Goal: Information Seeking & Learning: Learn about a topic

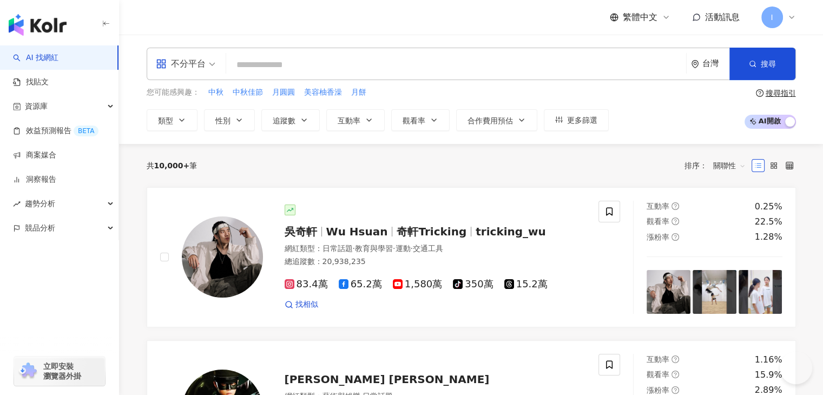
click at [273, 60] on input "search" at bounding box center [455, 65] width 451 height 21
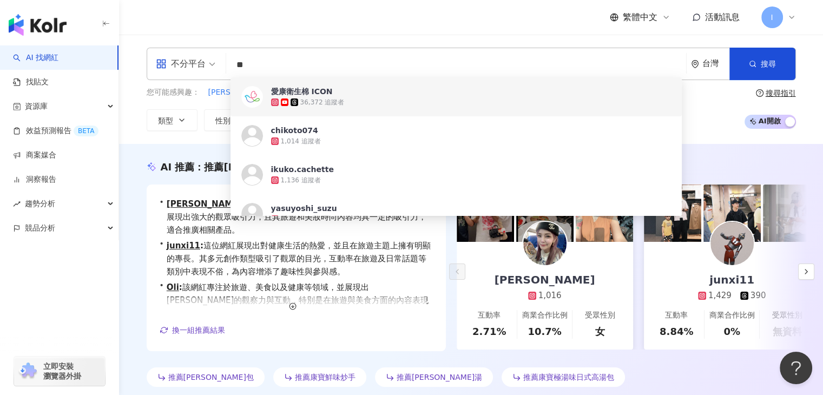
click at [138, 120] on div "不分平台 ** 台灣 搜尋 5dab9f4b-0942-4c62-b375-b22e9feff7a2 https://www.instagram.com/ch…" at bounding box center [471, 89] width 692 height 83
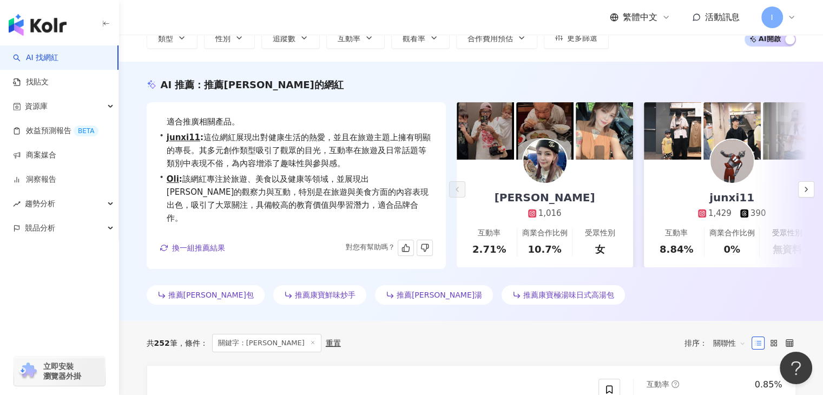
scroll to position [108, 0]
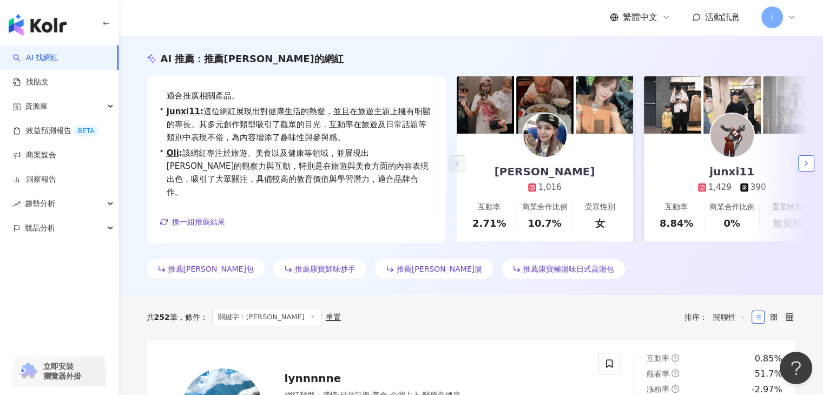
click at [804, 162] on icon "button" at bounding box center [806, 163] width 9 height 9
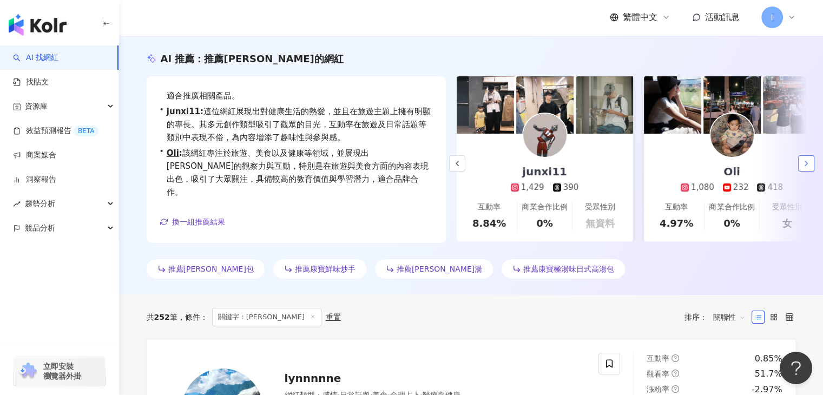
click at [804, 162] on icon "button" at bounding box center [806, 163] width 9 height 9
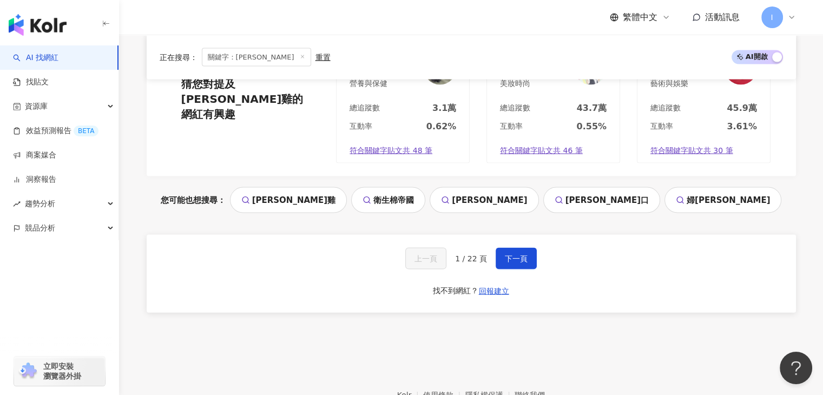
scroll to position [2272, 0]
click at [521, 255] on span "下一頁" at bounding box center [516, 258] width 23 height 9
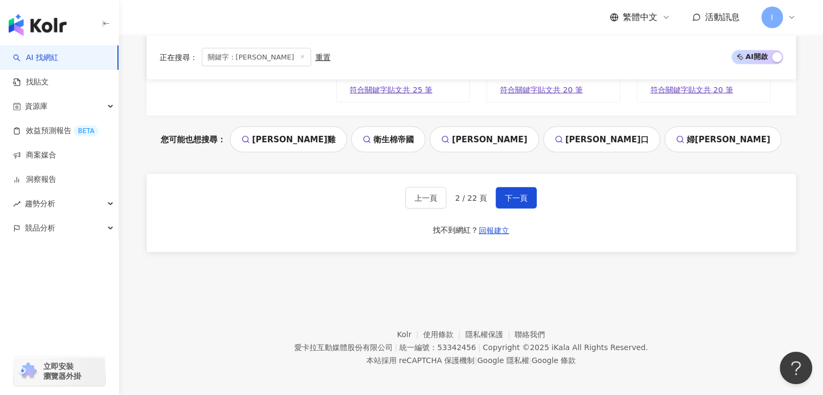
scroll to position [2333, 0]
click at [531, 189] on button "下一頁" at bounding box center [516, 198] width 41 height 22
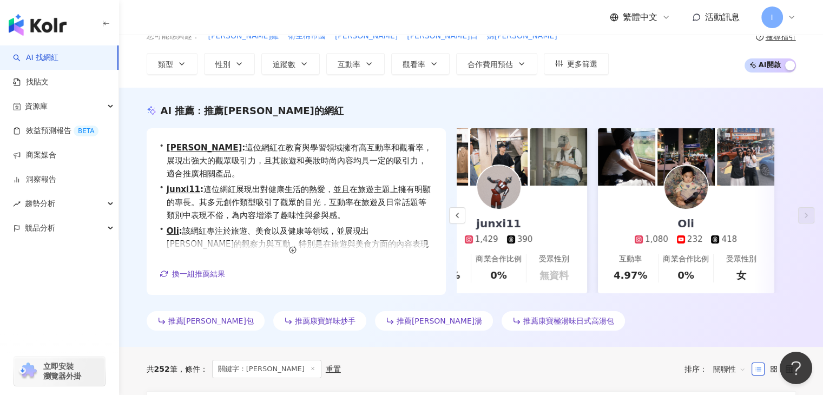
scroll to position [0, 0]
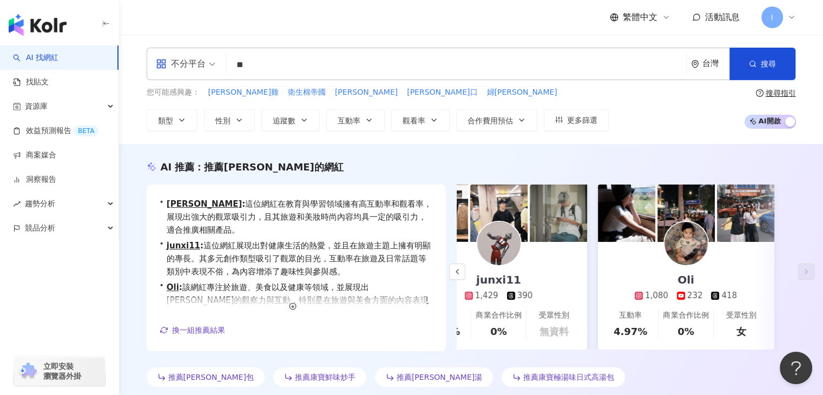
click at [286, 63] on input "**" at bounding box center [455, 65] width 451 height 21
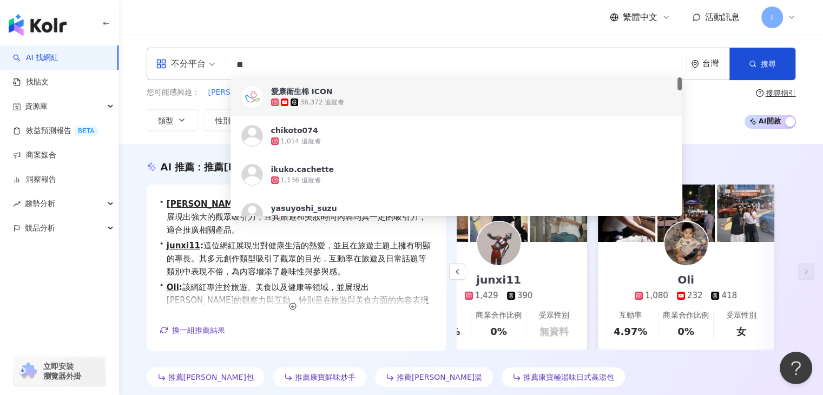
type input "*"
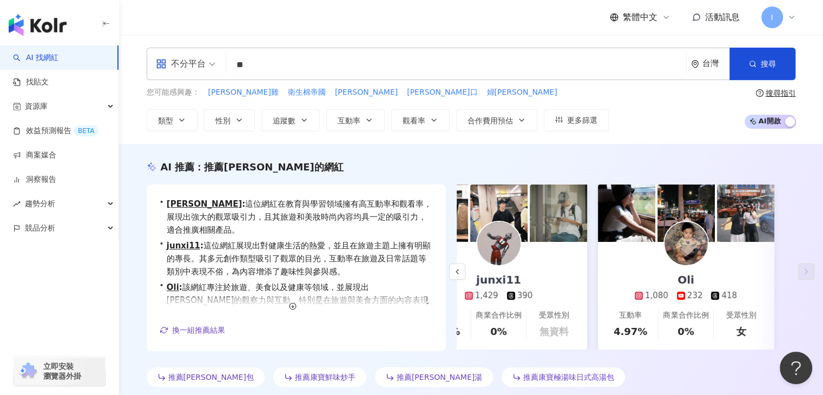
type input "*"
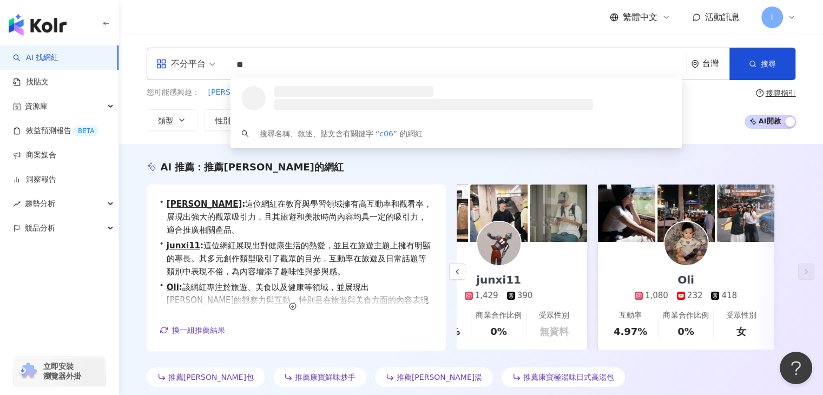
type input "*"
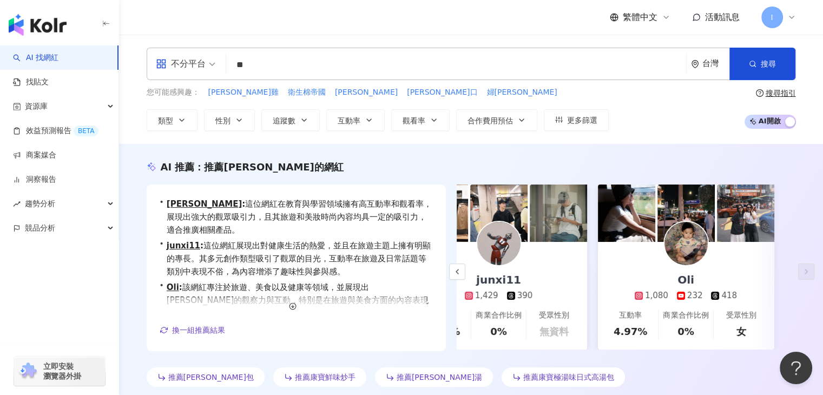
type input "*"
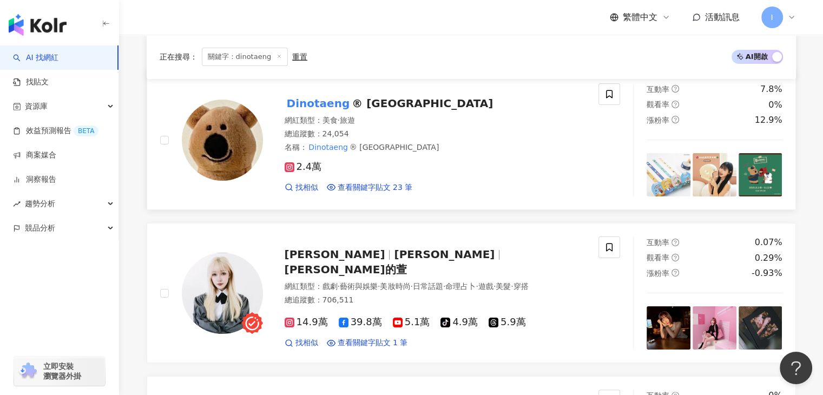
scroll to position [216, 0]
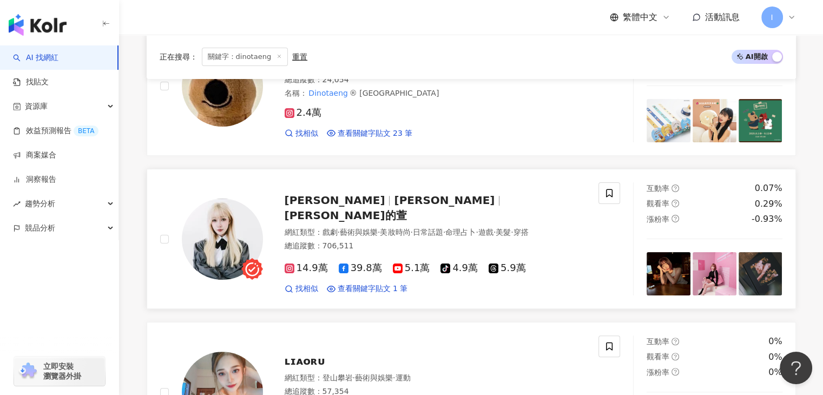
type input "*********"
click at [399, 209] on span "劉萱的萱" at bounding box center [346, 215] width 122 height 13
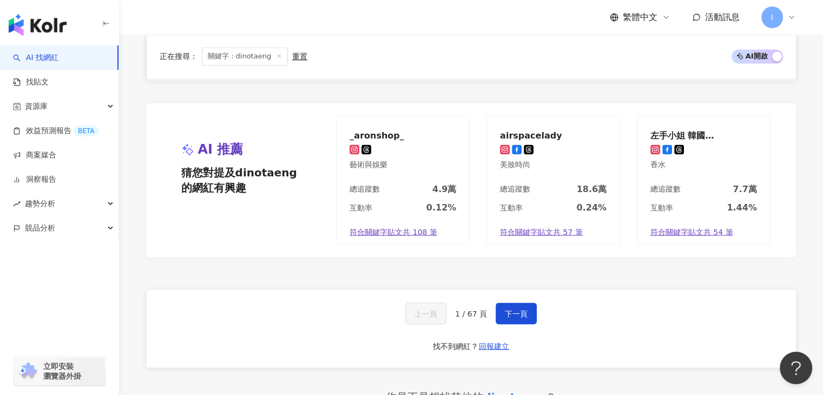
scroll to position [2002, 0]
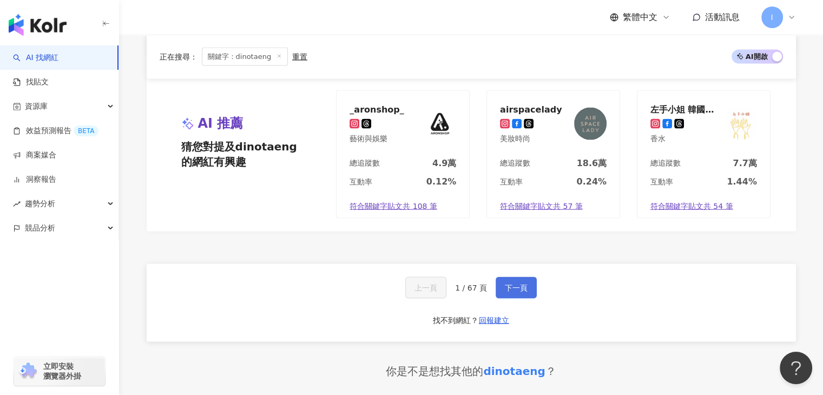
click at [505, 287] on span "下一頁" at bounding box center [516, 287] width 23 height 9
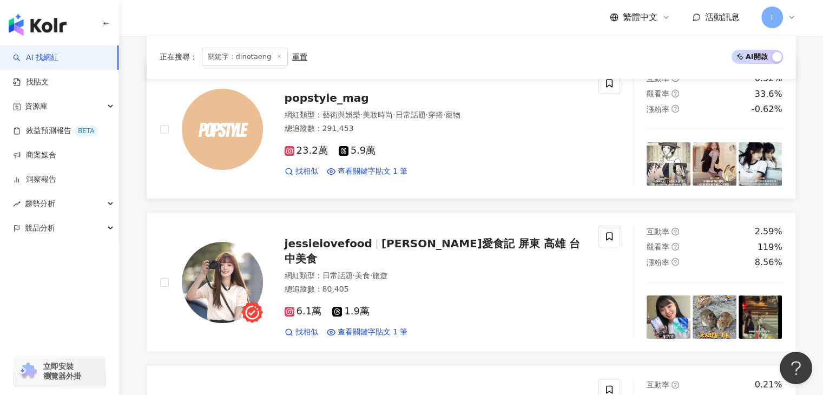
scroll to position [200, 0]
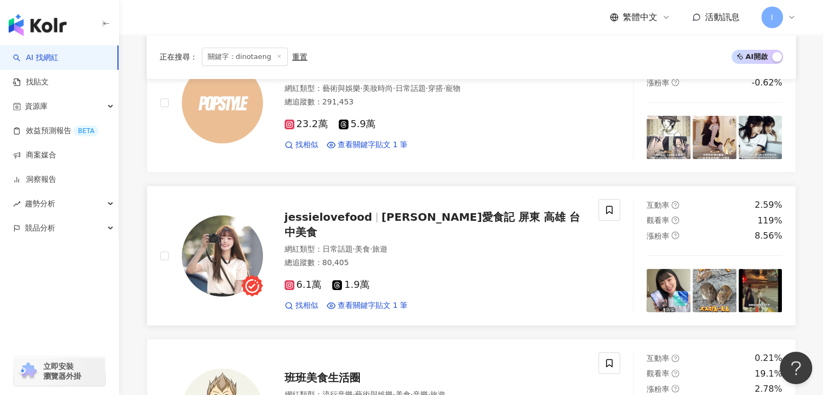
click at [400, 223] on span "潔西愛食記 屏東 高雄 台中美食" at bounding box center [432, 224] width 295 height 28
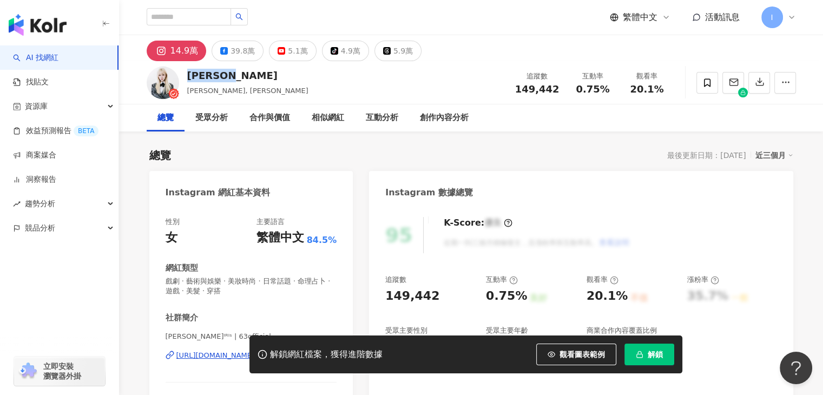
drag, startPoint x: 188, startPoint y: 75, endPoint x: 247, endPoint y: 76, distance: 59.0
click at [247, 76] on div "[PERSON_NAME] [PERSON_NAME], [PERSON_NAME]的萱 追蹤數 149,442 互動率 0.75% 觀看率 20.1%" at bounding box center [471, 82] width 692 height 43
copy div "[PERSON_NAME]"
click at [173, 50] on div "14.9萬" at bounding box center [184, 50] width 28 height 15
click at [539, 125] on div "總覽 受眾分析 合作與價值 相似網紅 互動分析 創作內容分析" at bounding box center [471, 117] width 649 height 27
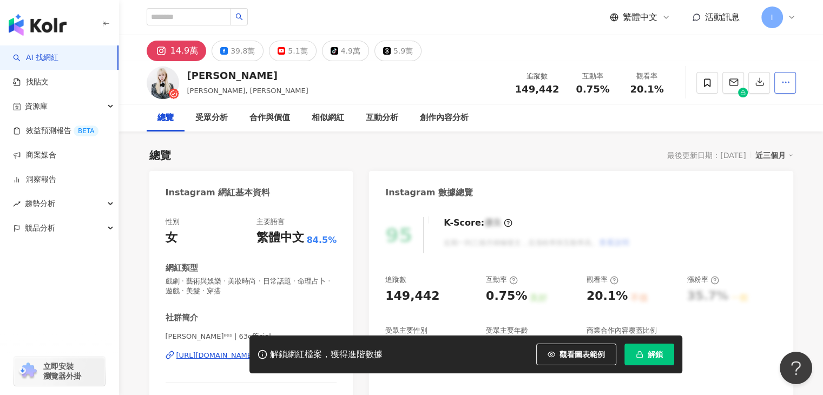
click at [785, 81] on icon "button" at bounding box center [786, 82] width 10 height 10
click at [288, 153] on div "總覽 最後更新日期：[DATE] 近三個月" at bounding box center [471, 155] width 644 height 15
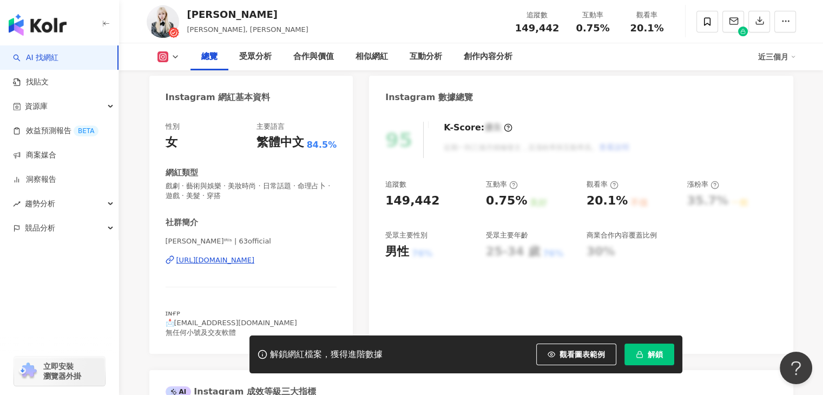
scroll to position [162, 0]
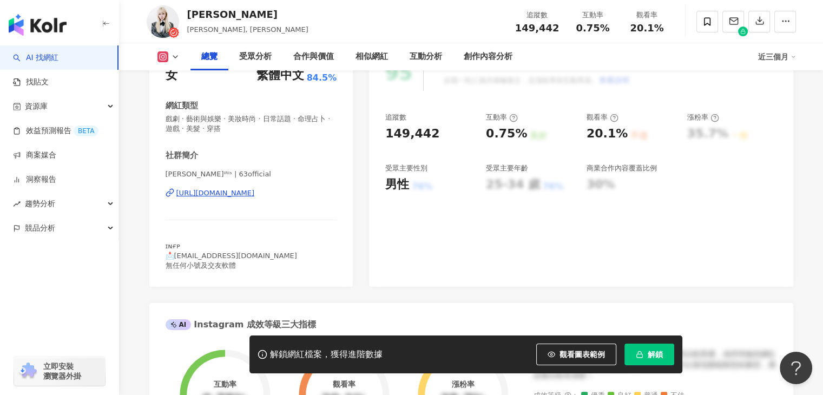
click at [255, 194] on div "[URL][DOMAIN_NAME]" at bounding box center [215, 193] width 78 height 10
